Goal: Find specific page/section: Find specific page/section

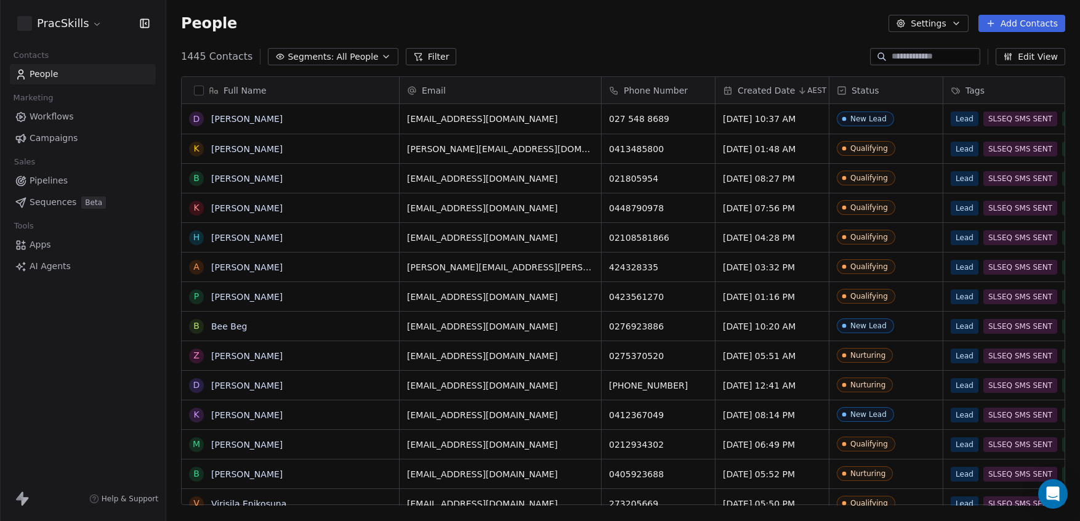
scroll to position [450, 905]
click at [249, 298] on link "[PERSON_NAME]" at bounding box center [246, 297] width 71 height 10
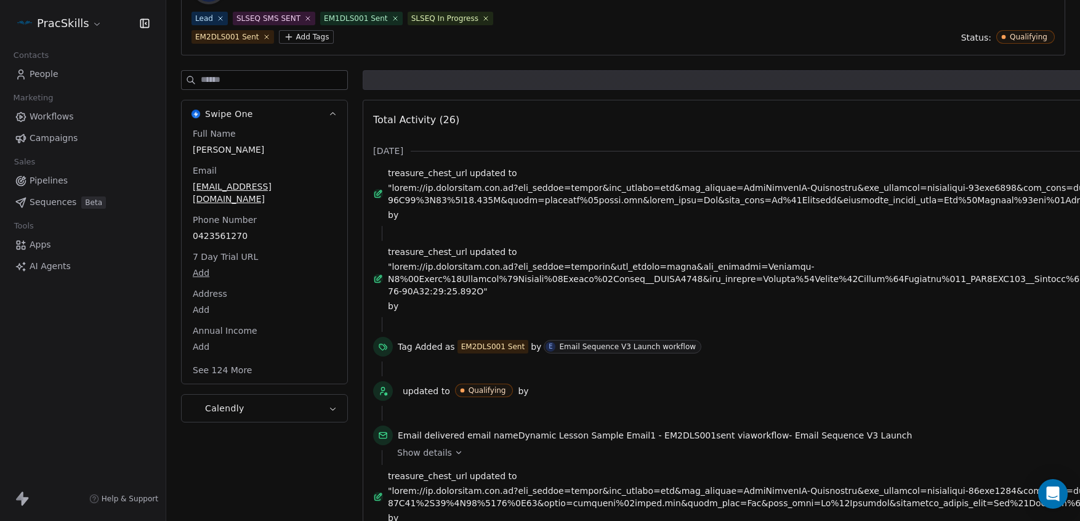
scroll to position [99, 0]
click at [499, 347] on div "EM2DLS001 Sent" at bounding box center [493, 346] width 64 height 11
click at [583, 349] on div "Email Sequence V3 Launch workflow" at bounding box center [627, 346] width 137 height 9
click at [583, 347] on div "Email Sequence V3 Launch workflow" at bounding box center [627, 346] width 137 height 9
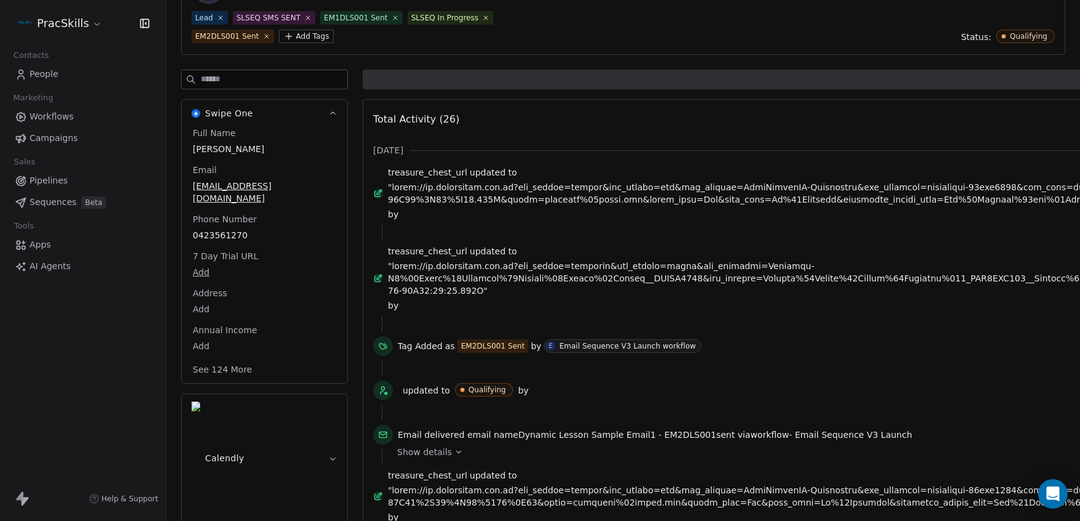
click at [585, 347] on div "Email Sequence V3 Launch workflow" at bounding box center [627, 346] width 137 height 9
click at [549, 346] on div "E" at bounding box center [551, 346] width 10 height 10
click at [505, 344] on div "EM2DLS001 Sent" at bounding box center [493, 346] width 64 height 11
click at [504, 345] on div "EM2DLS001 Sent" at bounding box center [493, 346] width 64 height 11
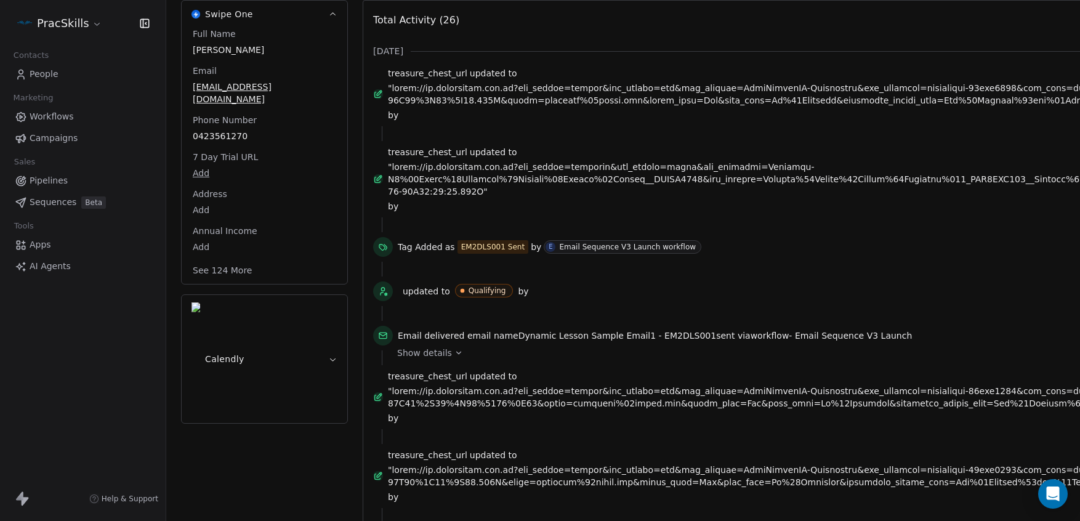
scroll to position [208, 0]
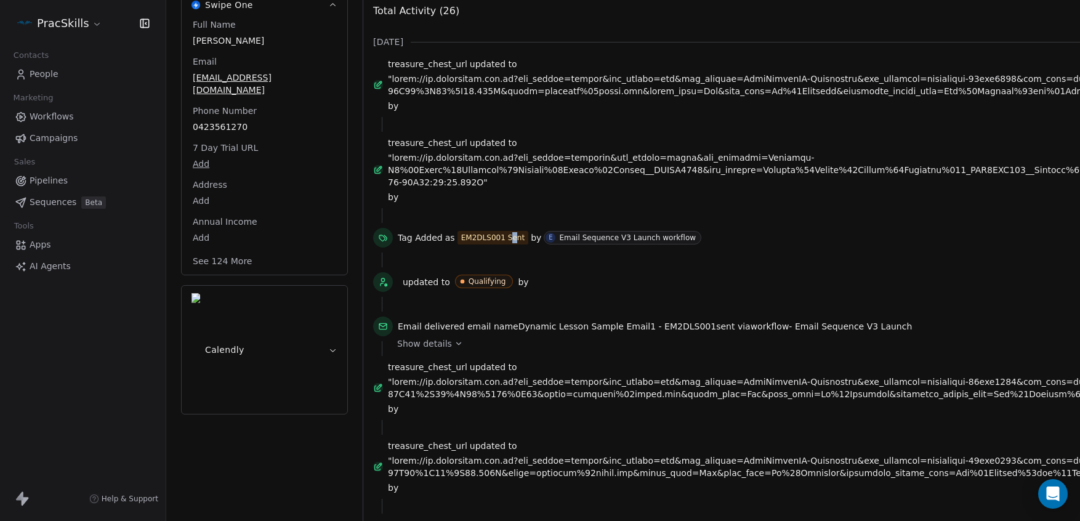
click at [511, 241] on div "EM2DLS001 Sent" at bounding box center [493, 237] width 64 height 11
click at [486, 239] on div "EM2DLS001 Sent" at bounding box center [493, 237] width 64 height 11
click at [381, 237] on icon at bounding box center [383, 238] width 10 height 10
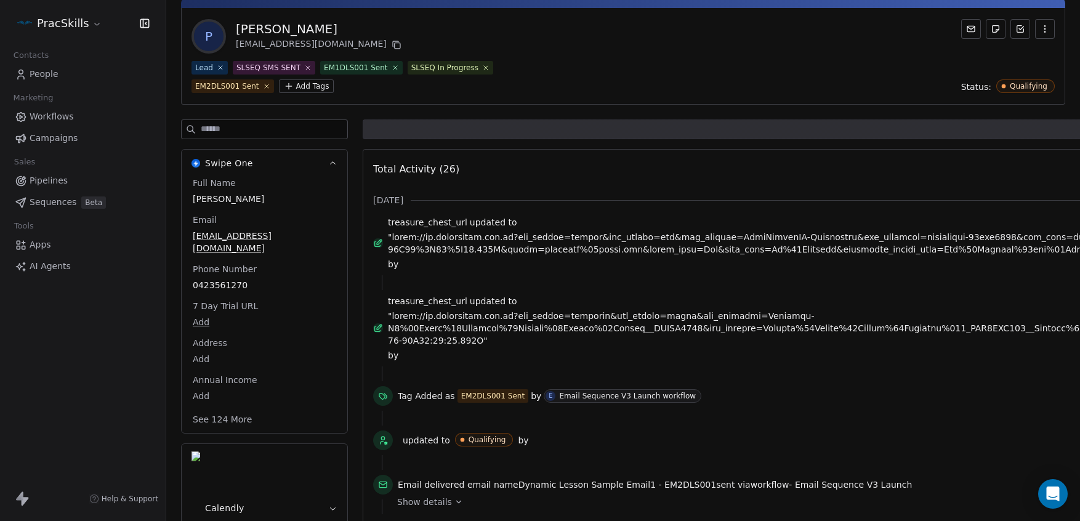
scroll to position [0, 0]
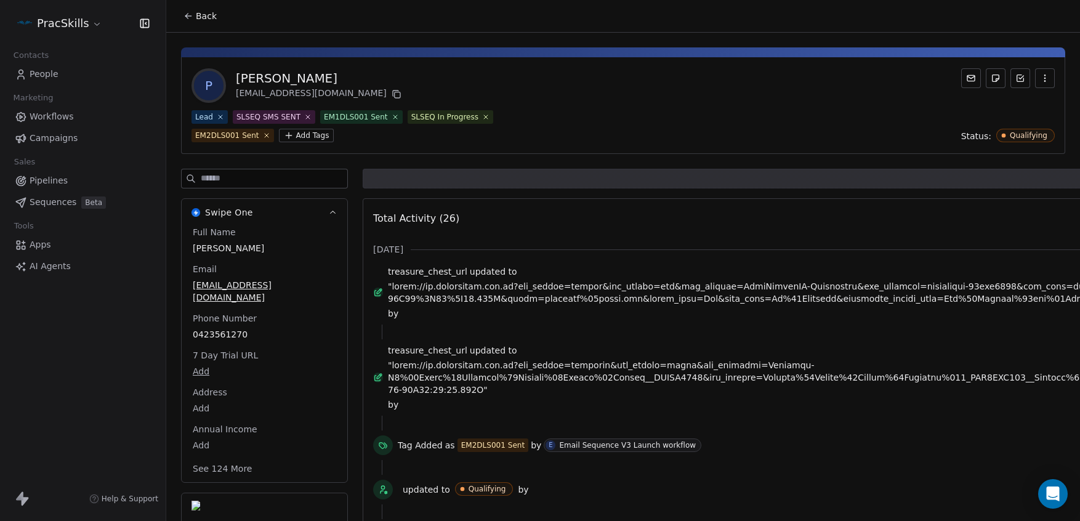
click at [338, 120] on div "EM1DLS001 Sent" at bounding box center [356, 116] width 64 height 11
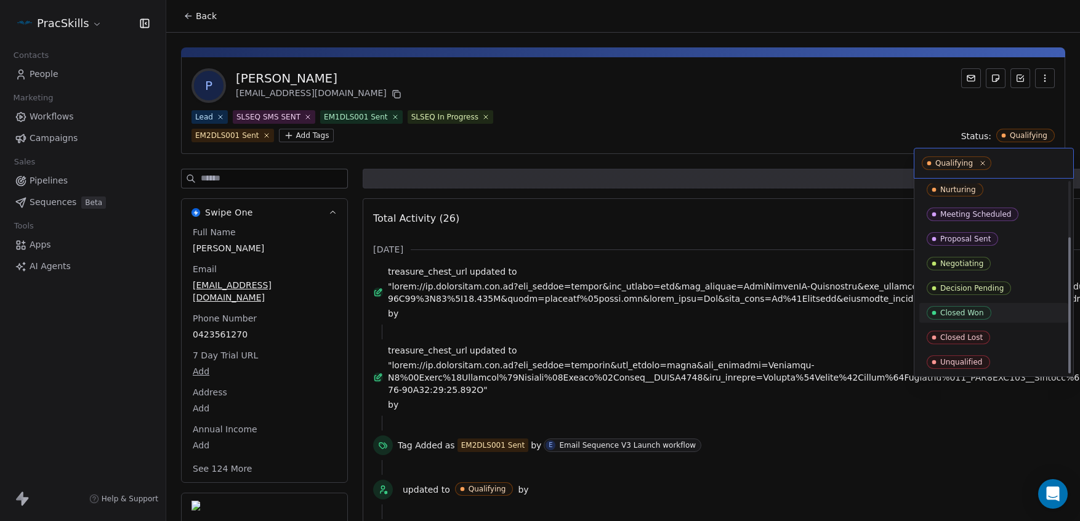
scroll to position [78, 0]
click at [780, 93] on html "PracSkills Contacts People Marketing Workflows Campaigns Sales Pipelines Sequen…" at bounding box center [540, 260] width 1080 height 521
